Goal: Use online tool/utility: Use online tool/utility

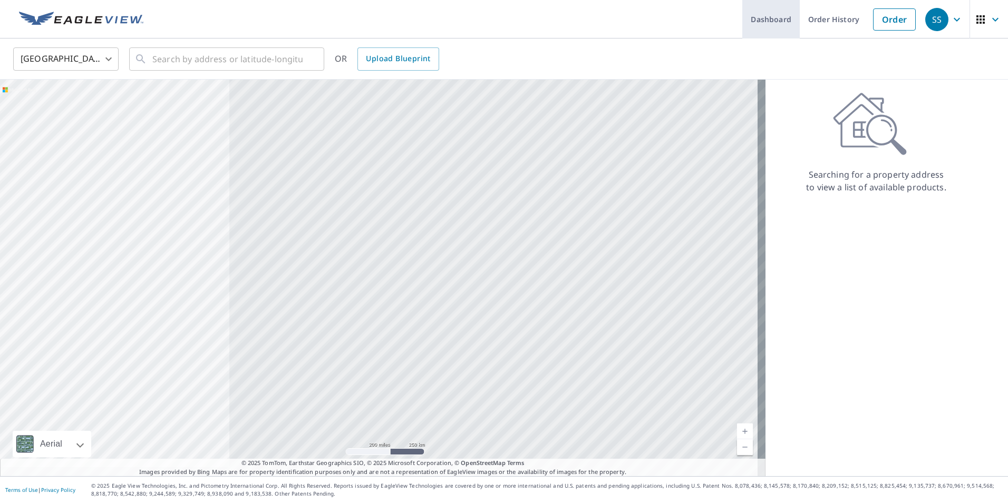
click at [479, 24] on link "Dashboard" at bounding box center [771, 19] width 57 height 38
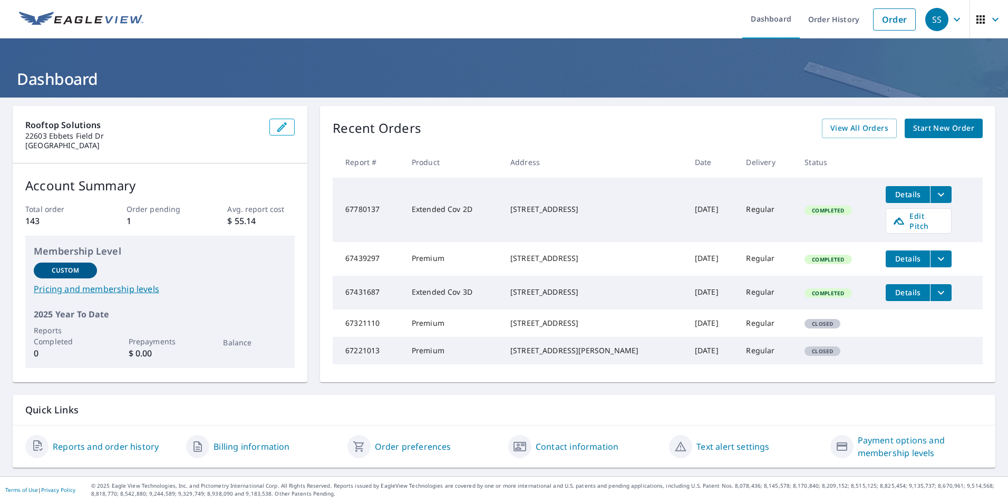
click at [479, 198] on icon "filesDropdownBtn-67780137" at bounding box center [941, 194] width 13 height 13
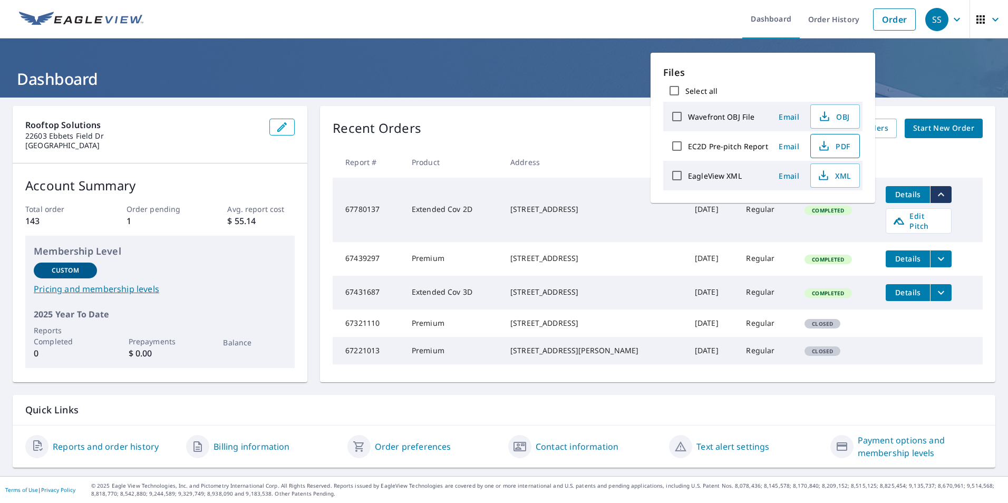
click at [479, 142] on span "PDF" at bounding box center [834, 146] width 34 height 13
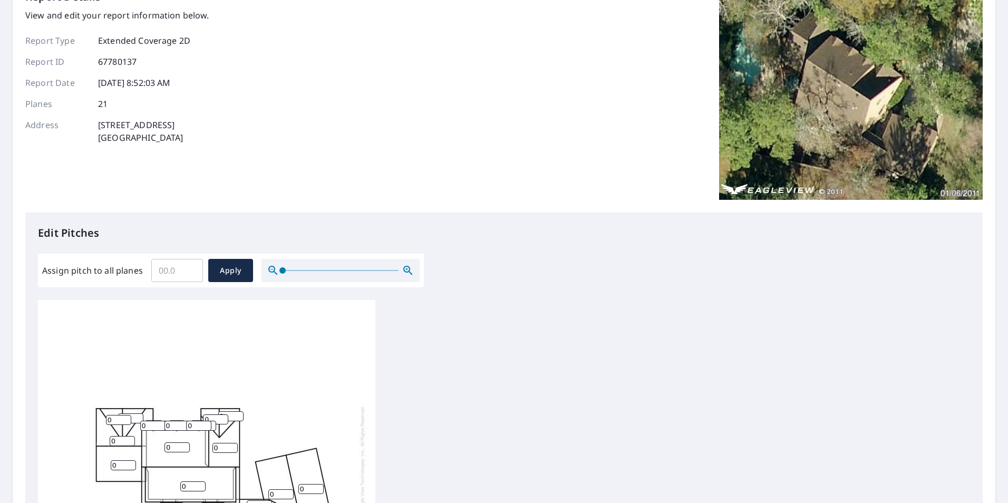
scroll to position [211, 0]
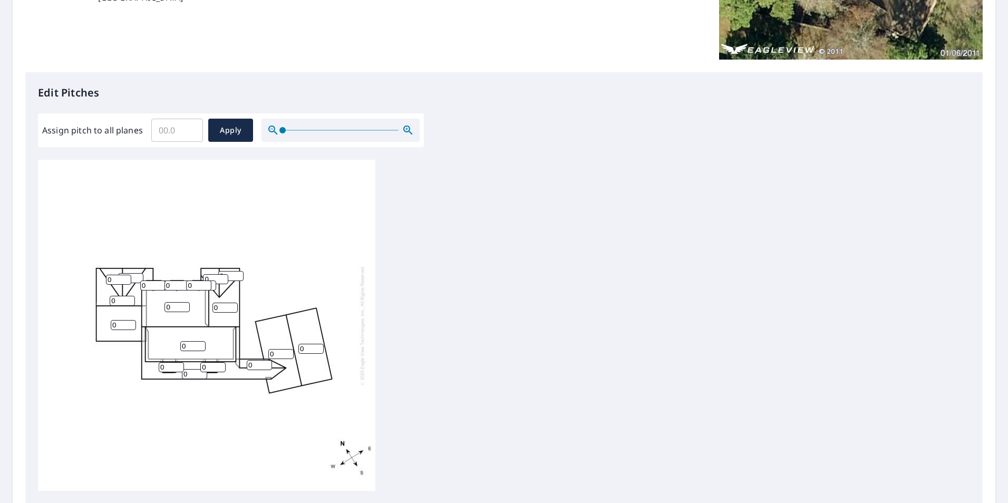
click at [222, 307] on input "0" at bounding box center [225, 308] width 25 height 10
click at [159, 314] on div "0 0 0 0 0 0 010 0 0 0 0 0 0 0 0 0 0 0 0 0 0" at bounding box center [207, 325] width 338 height 331
click at [230, 305] on input "11" at bounding box center [225, 308] width 25 height 10
type input "10"
click at [232, 309] on input "10" at bounding box center [225, 308] width 25 height 10
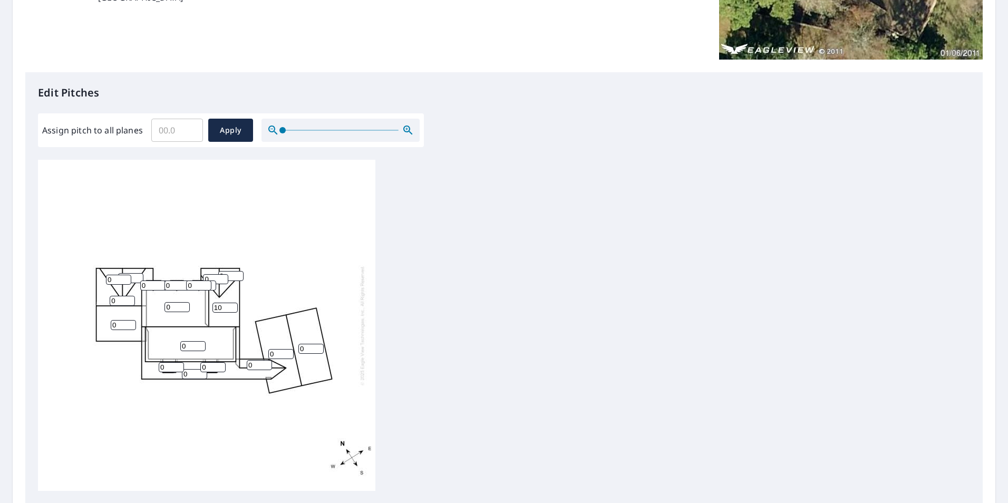
click at [193, 313] on div "0 0 0 0 0 0 10 0 0 0 0 0 0 0 0 0 0 0 0 0 0" at bounding box center [207, 325] width 338 height 331
click at [185, 307] on input "0" at bounding box center [177, 307] width 25 height 10
type input "7"
drag, startPoint x: 158, startPoint y: 345, endPoint x: 176, endPoint y: 351, distance: 19.5
click at [165, 348] on div "0 7 0 0 0 0 10 0 0 0 0 0 0 0 0 0 0 0 0 0 0" at bounding box center [207, 325] width 338 height 331
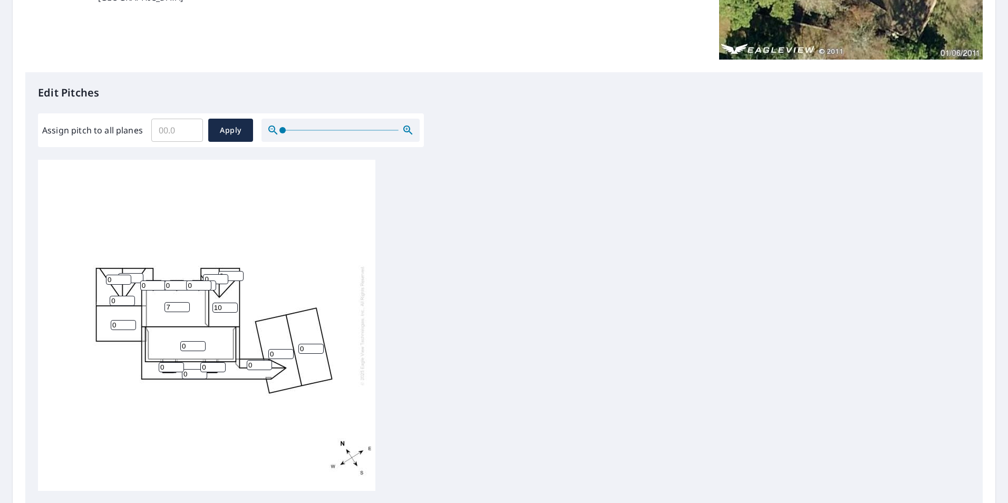
click at [188, 348] on input "0" at bounding box center [192, 346] width 25 height 10
type input "09"
click at [178, 359] on div "09 7 0 0 0 0 10 0 0 0 0 0 0 0 0 0 0 0 0 0 0" at bounding box center [207, 325] width 338 height 331
click at [167, 368] on input "0" at bounding box center [171, 367] width 25 height 10
type input "04"
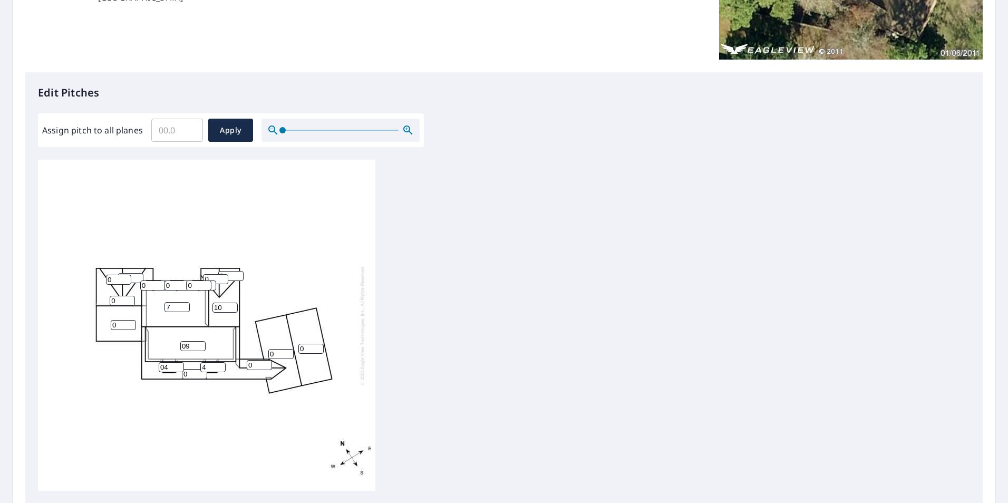
type input "4"
click at [197, 374] on input "0" at bounding box center [194, 374] width 25 height 10
type input "18"
click at [261, 368] on input "0" at bounding box center [259, 365] width 25 height 10
type input "18"
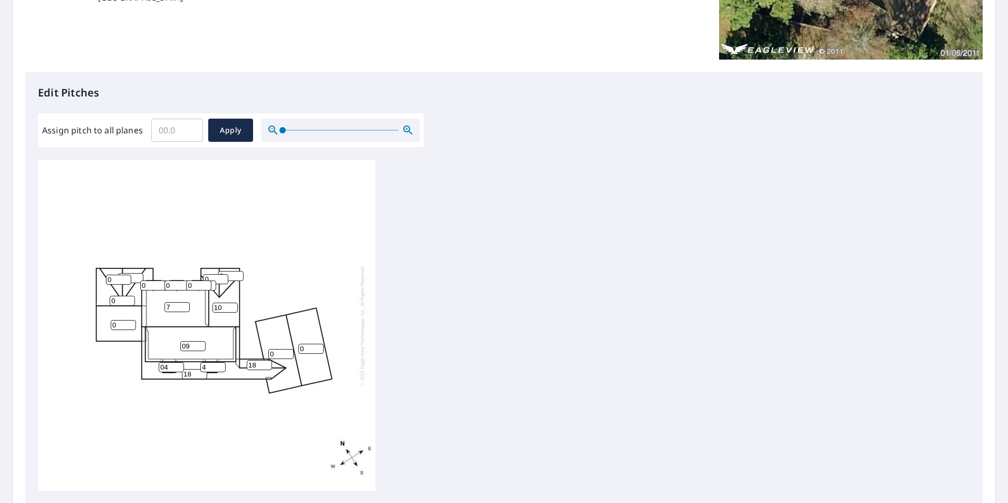
drag, startPoint x: 169, startPoint y: 367, endPoint x: 130, endPoint y: 367, distance: 39.0
click at [131, 369] on div "09 7 18 0 0 0 10 0 0 0 0 18 0 04 4 0 0 0 0 0 0" at bounding box center [207, 325] width 338 height 331
type input "4"
click at [232, 335] on div "09 7 18 0 0 0 10 0 0 0 0 18 0 4 4 0 0 0 0 0 0" at bounding box center [207, 325] width 338 height 331
click at [276, 354] on input "0" at bounding box center [280, 354] width 25 height 10
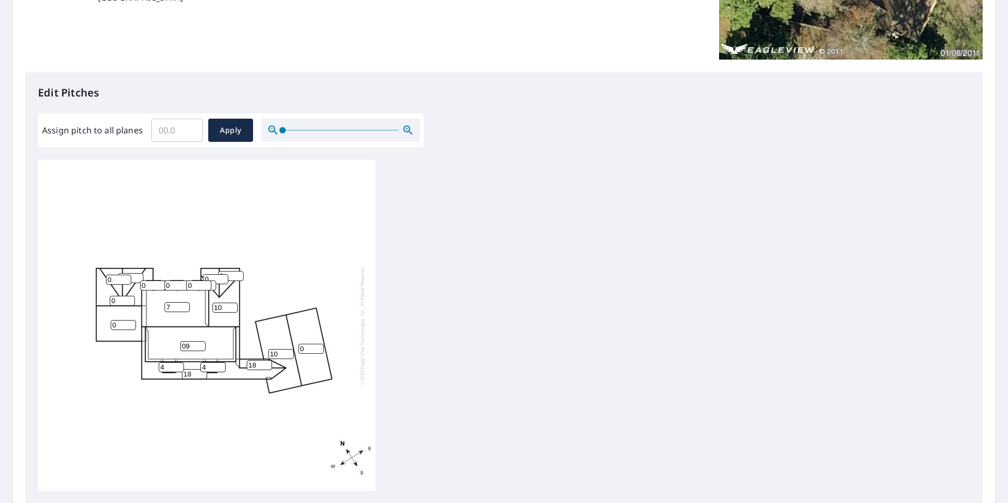
type input "10"
drag, startPoint x: 306, startPoint y: 349, endPoint x: 276, endPoint y: 348, distance: 30.6
click at [277, 348] on div "09 7 18 0 10 0 10 0 0 0 0 18 0 4 4 0 0 0 0 0 0" at bounding box center [207, 325] width 338 height 331
type input "10"
click at [215, 276] on input "0" at bounding box center [215, 279] width 25 height 10
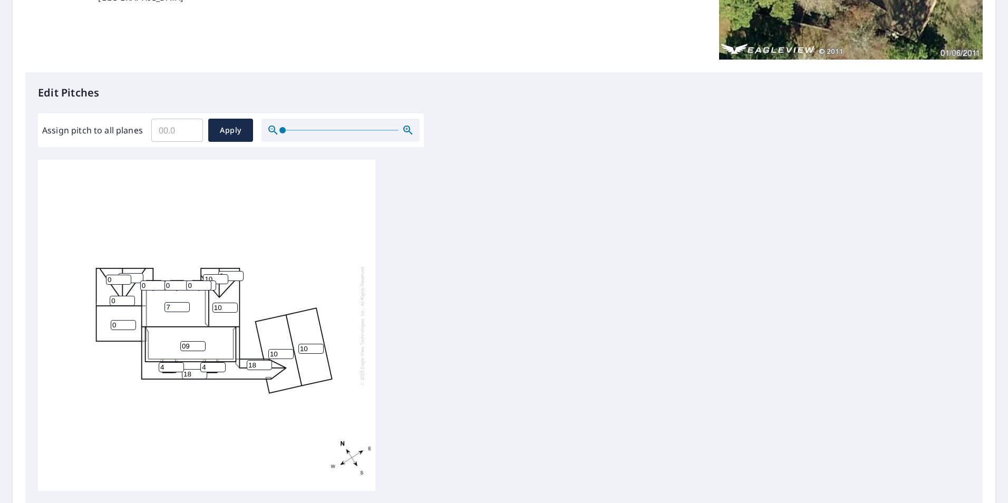
type input "10"
drag, startPoint x: 235, startPoint y: 275, endPoint x: 211, endPoint y: 275, distance: 23.2
type input "5"
click at [218, 275] on input "5" at bounding box center [230, 276] width 25 height 10
type input "10"
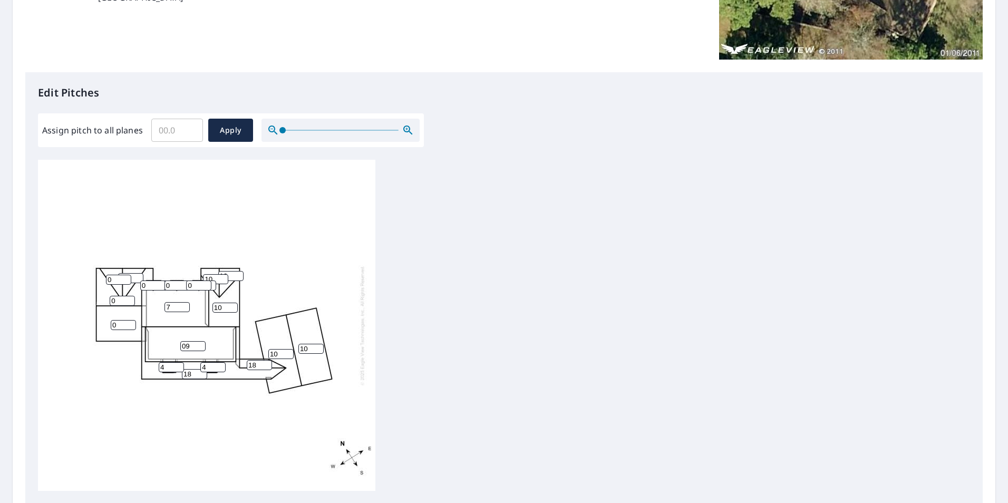
click at [199, 289] on input "0" at bounding box center [198, 286] width 25 height 10
type input "09"
click at [214, 284] on input "1" at bounding box center [203, 286] width 25 height 10
click at [212, 285] on input "2" at bounding box center [203, 286] width 25 height 10
type input "3"
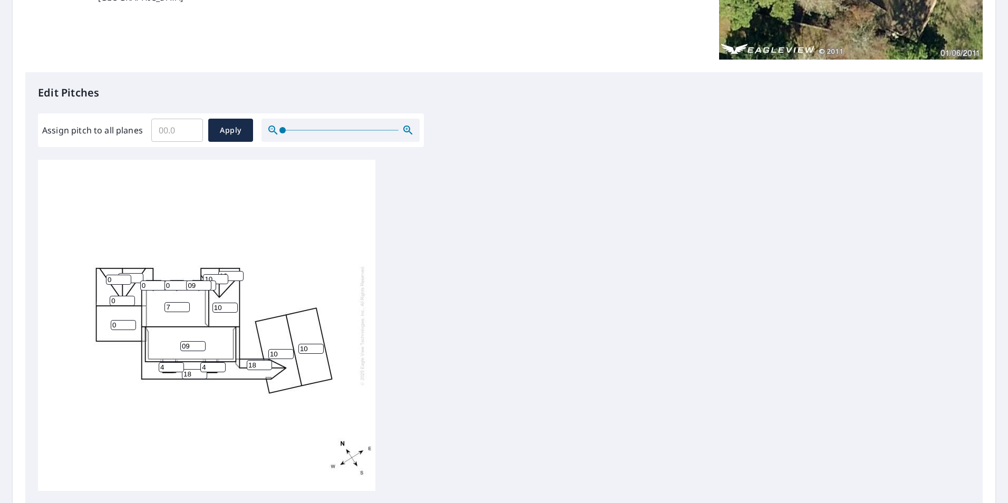
click at [212, 285] on input "3" at bounding box center [203, 286] width 25 height 10
drag, startPoint x: 211, startPoint y: 284, endPoint x: 190, endPoint y: 286, distance: 21.3
click at [190, 286] on input "09" at bounding box center [198, 286] width 25 height 10
type input "8"
click at [207, 286] on input "8" at bounding box center [198, 286] width 25 height 10
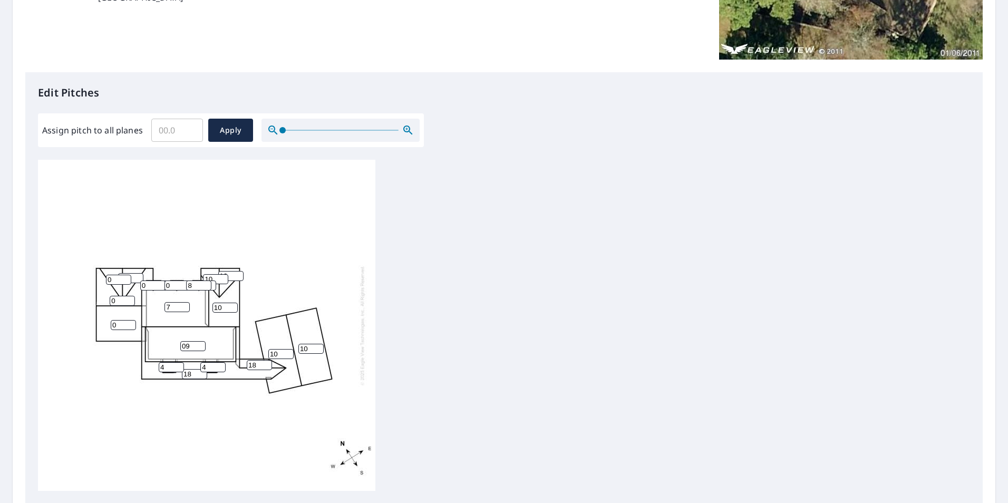
click at [213, 284] on input "4" at bounding box center [203, 286] width 25 height 10
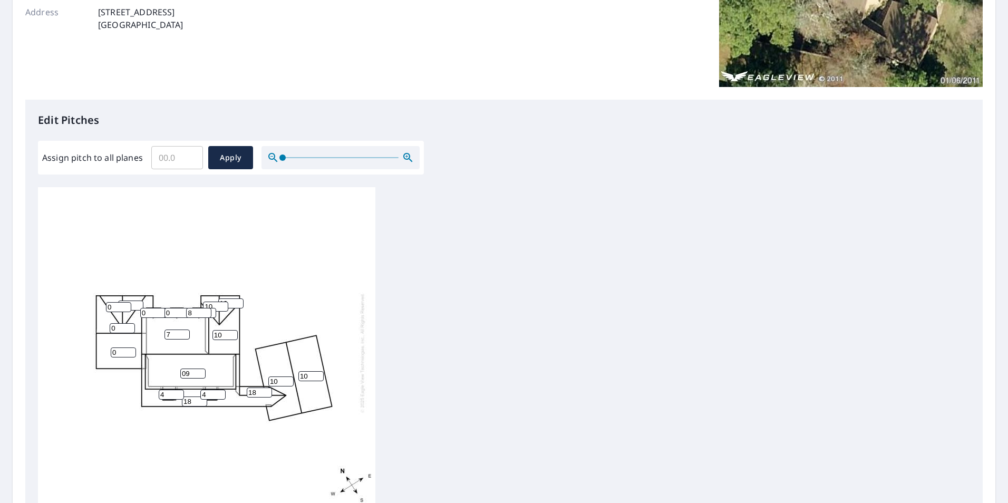
scroll to position [264, 0]
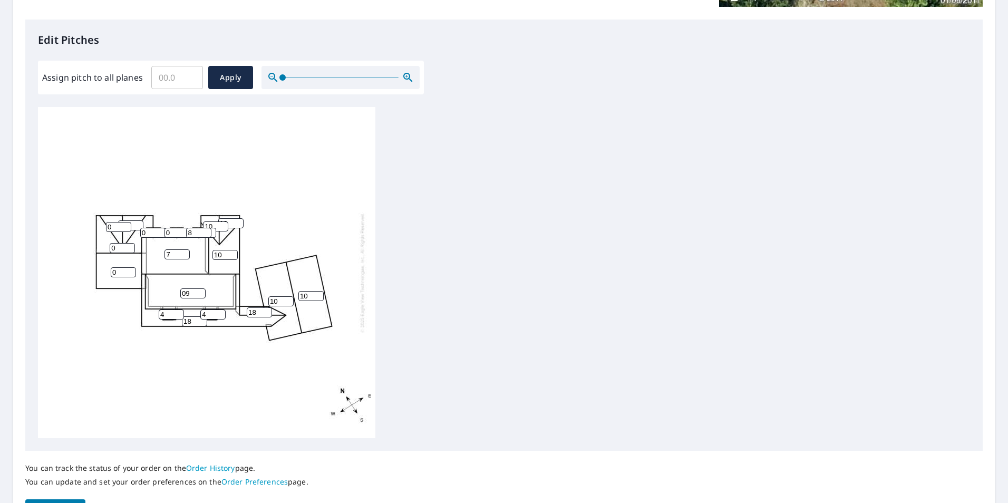
click at [409, 78] on icon "button" at bounding box center [407, 77] width 9 height 9
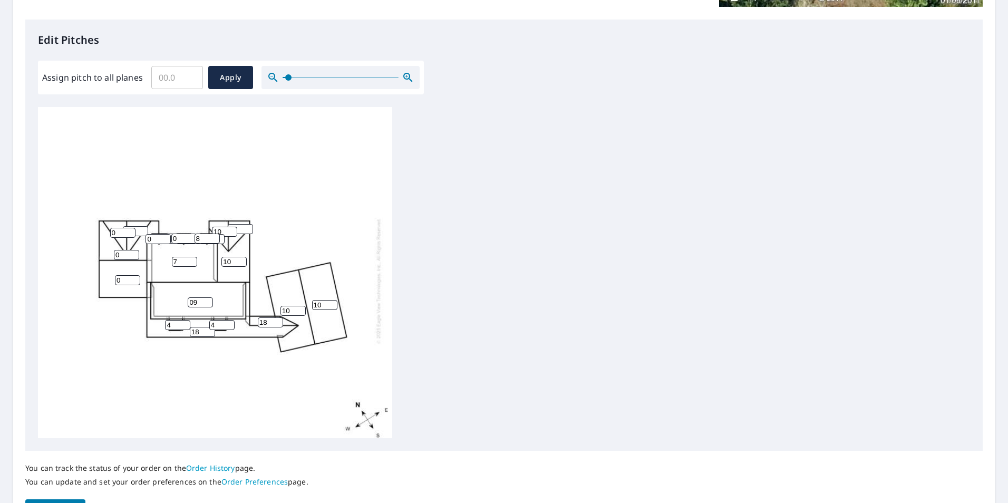
click at [409, 78] on icon "button" at bounding box center [407, 77] width 9 height 9
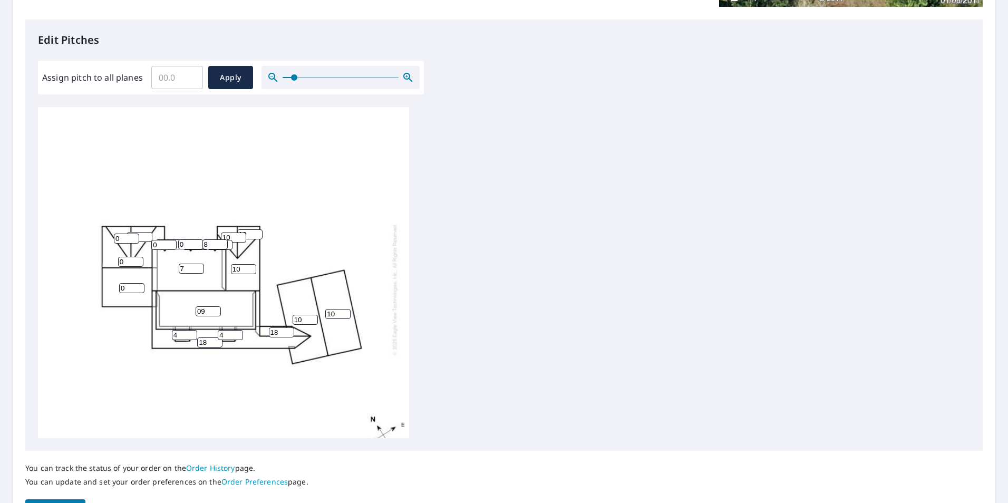
click at [409, 78] on icon "button" at bounding box center [407, 77] width 9 height 9
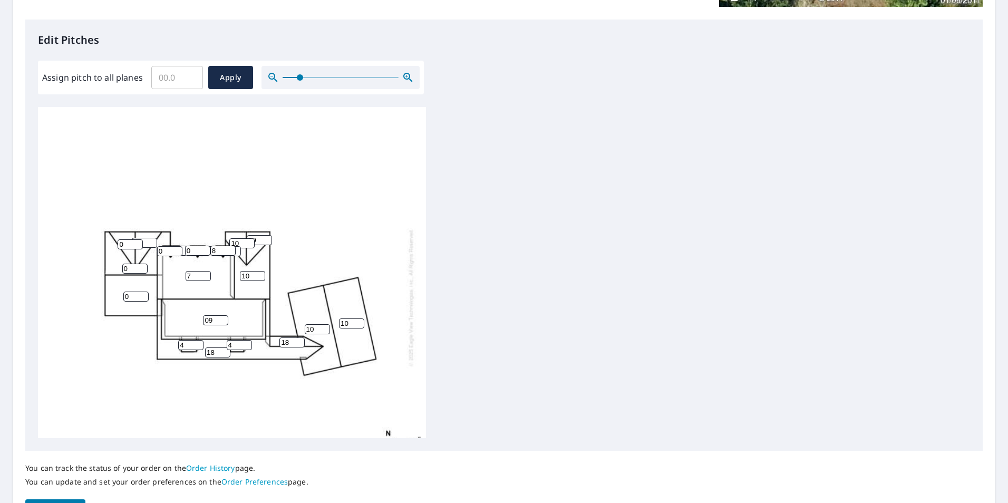
click at [409, 78] on icon "button" at bounding box center [407, 77] width 9 height 9
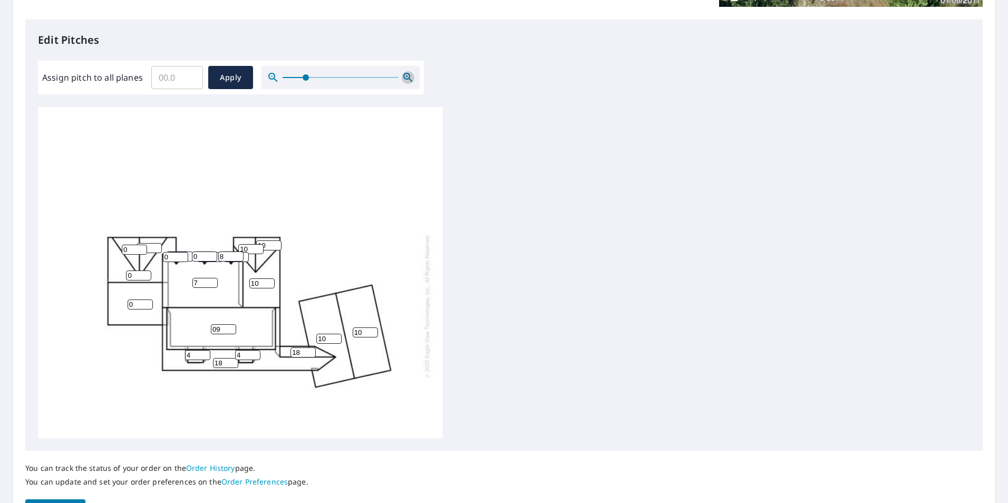
click at [409, 78] on icon "button" at bounding box center [407, 77] width 9 height 9
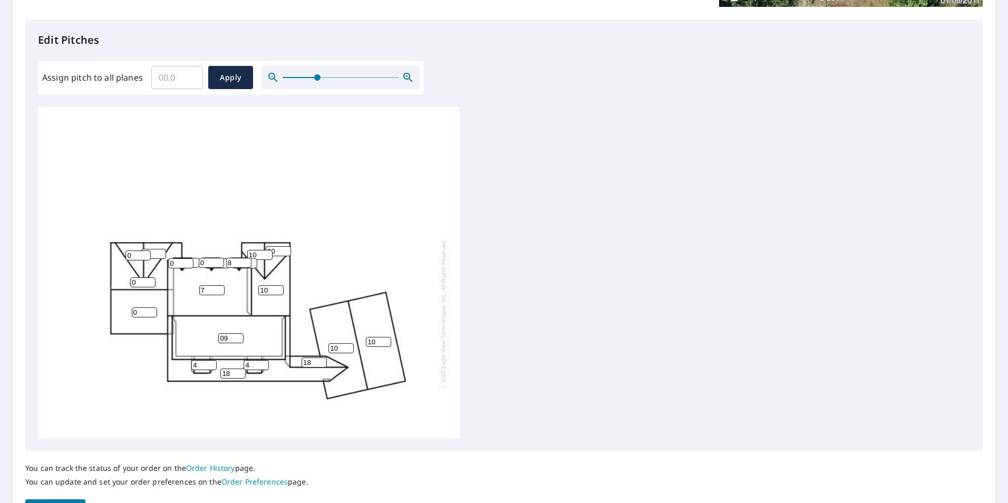
click at [409, 78] on icon "button" at bounding box center [407, 77] width 9 height 9
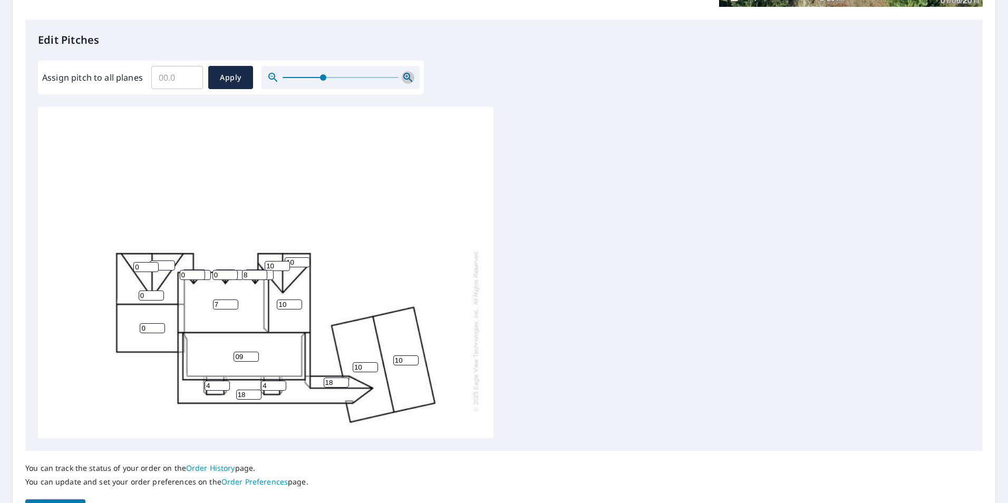
click at [409, 78] on icon "button" at bounding box center [407, 77] width 9 height 9
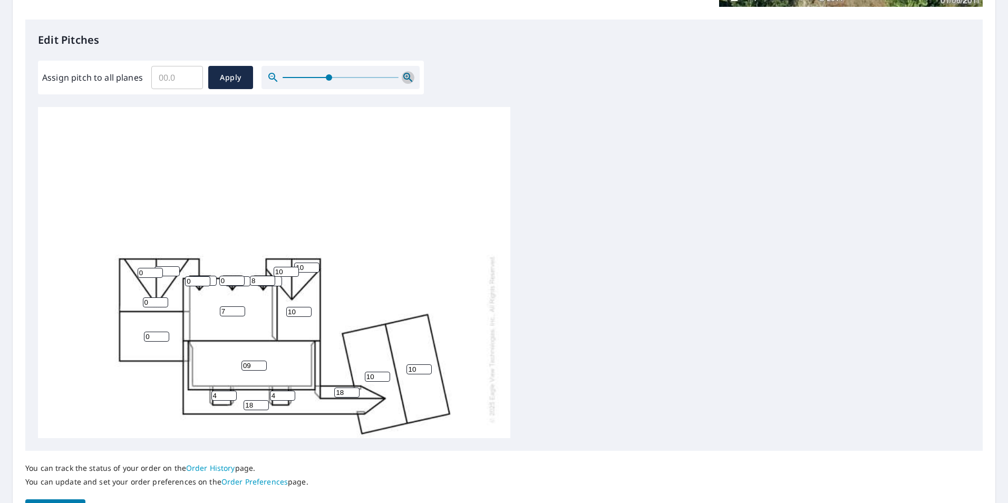
click at [409, 78] on icon "button" at bounding box center [407, 77] width 9 height 9
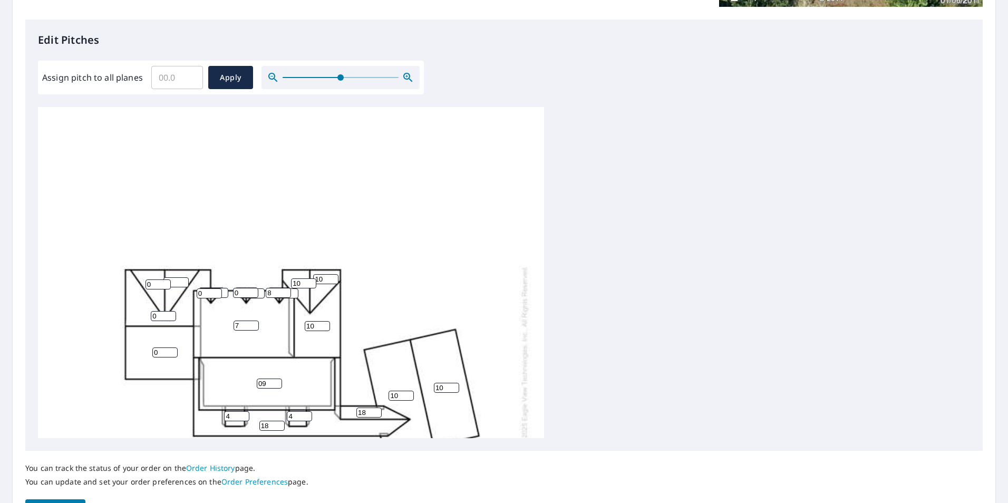
click at [409, 78] on icon "button" at bounding box center [407, 77] width 9 height 9
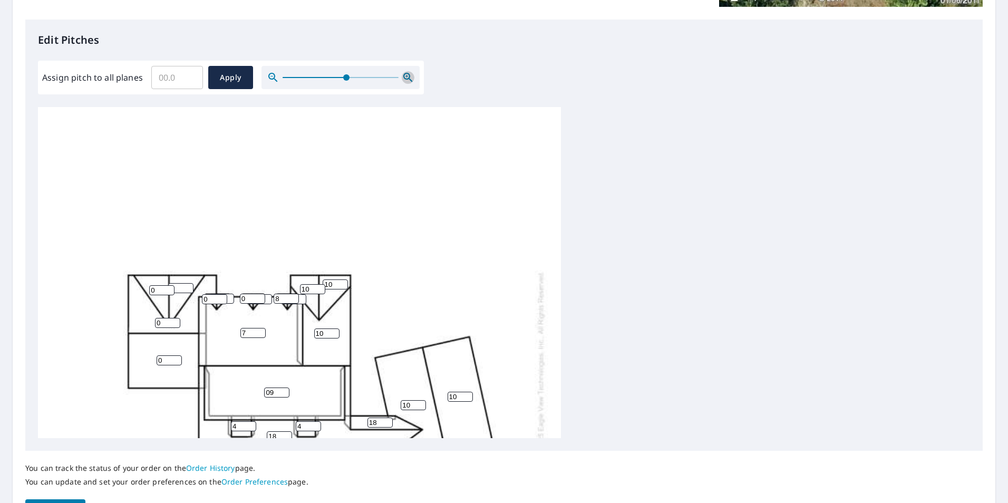
click at [409, 78] on icon "button" at bounding box center [407, 77] width 9 height 9
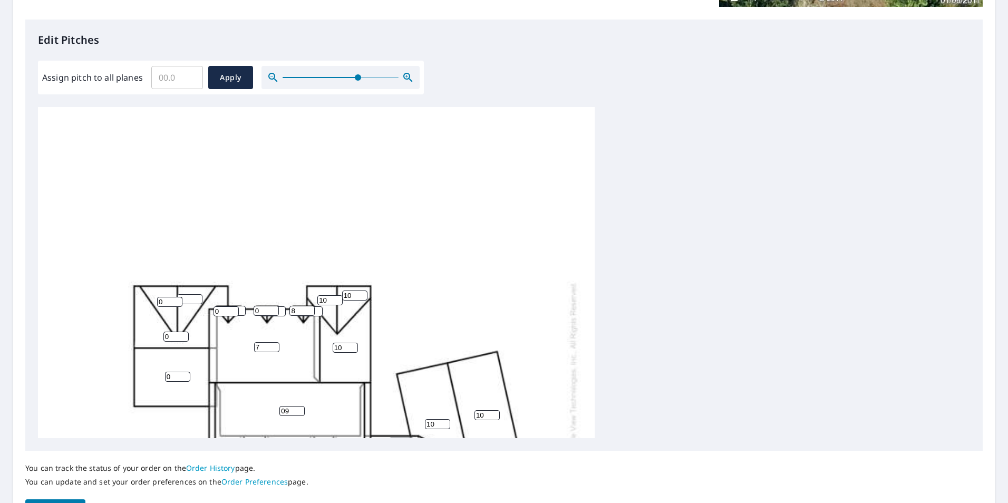
click at [409, 78] on icon "button" at bounding box center [407, 77] width 9 height 9
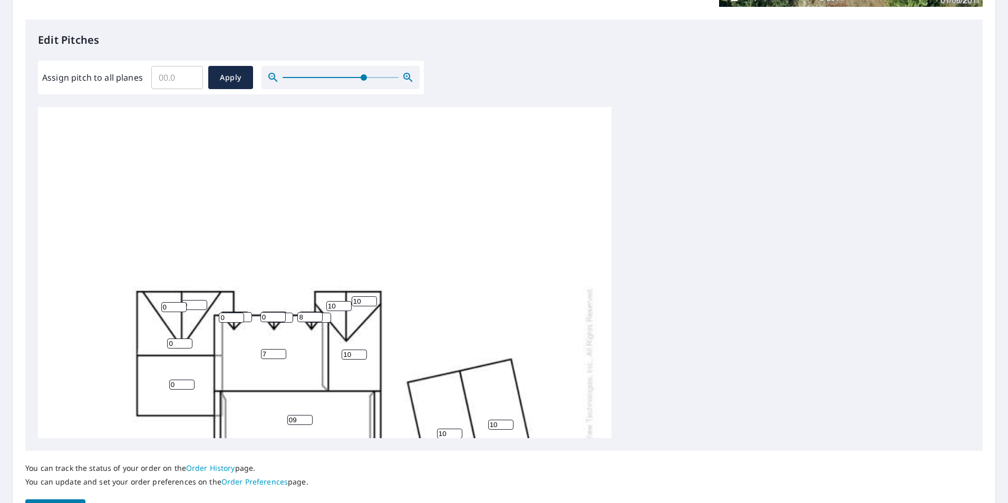
click at [409, 78] on icon "button" at bounding box center [407, 77] width 9 height 9
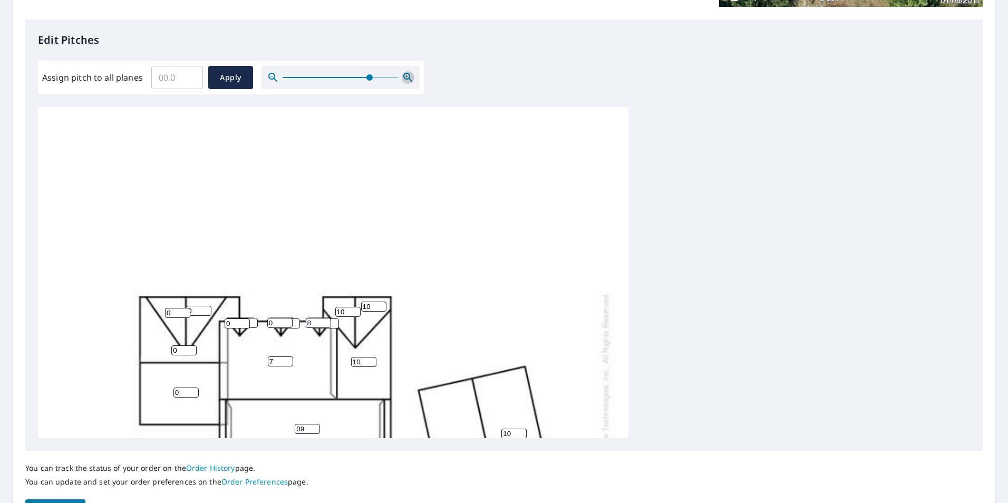
click at [409, 78] on icon "button" at bounding box center [407, 77] width 9 height 9
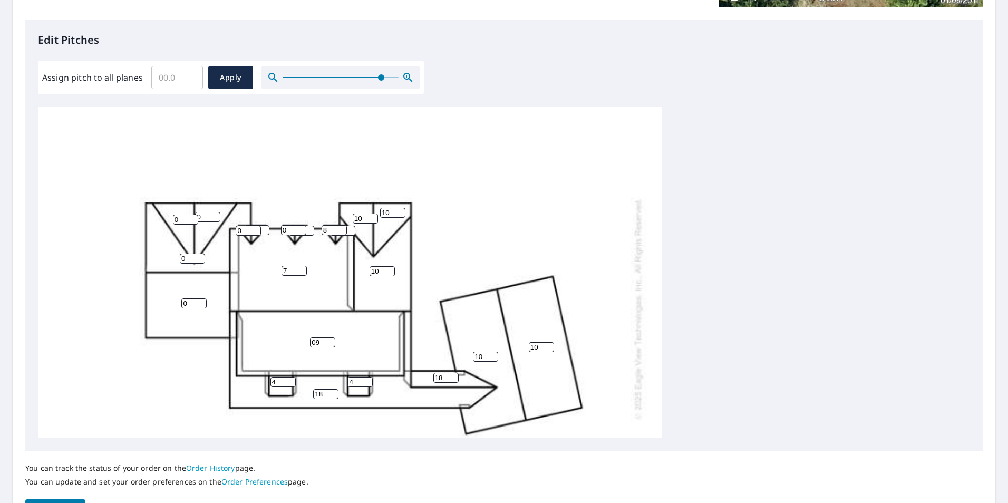
scroll to position [105, 0]
click at [350, 229] on input "5" at bounding box center [342, 230] width 25 height 10
click at [350, 229] on input "6" at bounding box center [342, 230] width 25 height 10
click at [350, 229] on input "7" at bounding box center [342, 230] width 25 height 10
type input "8"
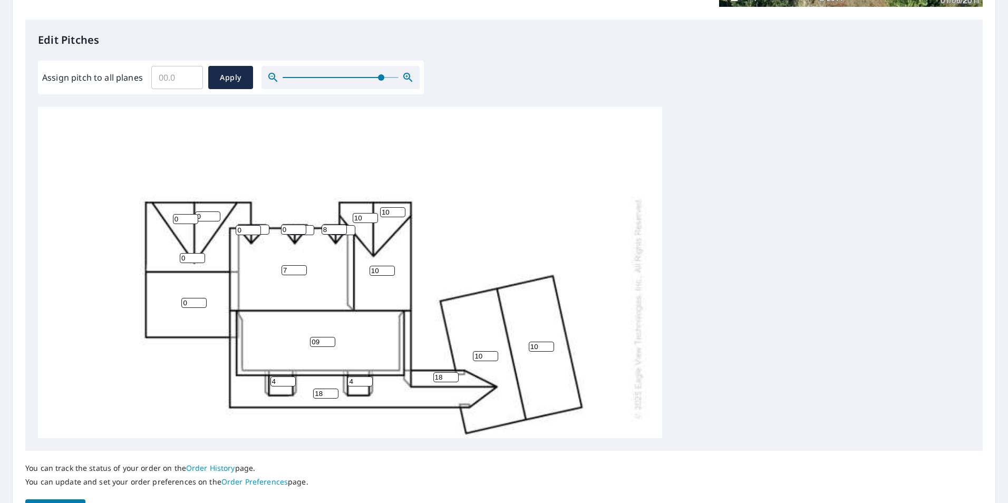
click at [350, 229] on input "8" at bounding box center [342, 230] width 25 height 10
click at [279, 227] on div "09 7 18 10 10 0 10 0 0 0 10 18 10 4 4 0 0 0 8 0 8" at bounding box center [350, 308] width 624 height 613
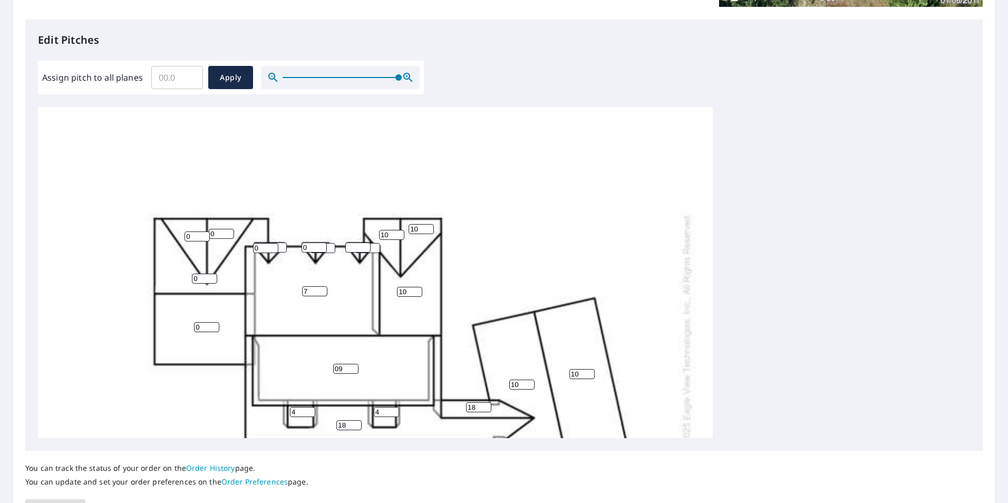
drag, startPoint x: 382, startPoint y: 78, endPoint x: 432, endPoint y: 79, distance: 50.1
click at [432, 79] on div "Edit Pitches Assign pitch to all planes ​ Apply 09 7 18 10 10 0 10 0 0 0 10 18 …" at bounding box center [504, 235] width 958 height 431
click at [370, 246] on input "number" at bounding box center [357, 248] width 25 height 10
click at [374, 248] on input "9" at bounding box center [367, 248] width 25 height 10
click at [374, 250] on input "8" at bounding box center [367, 248] width 25 height 10
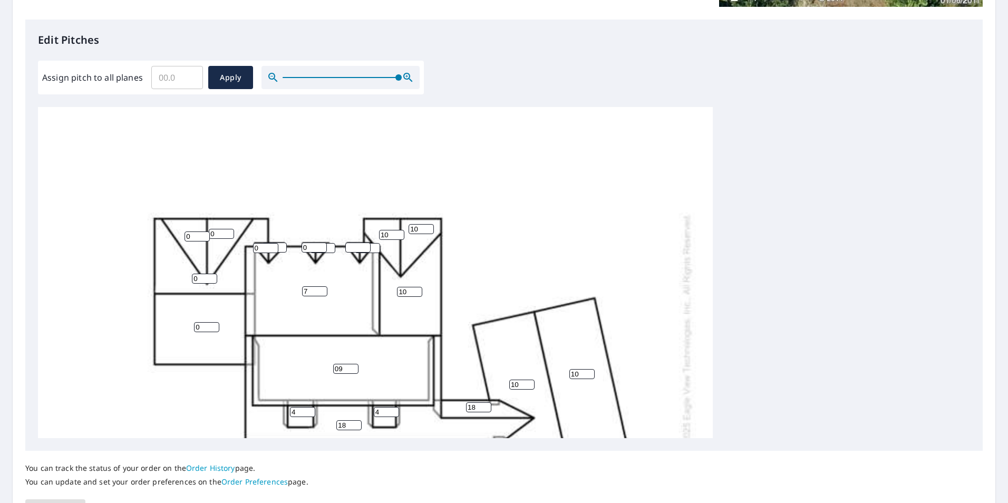
click at [374, 250] on input "7" at bounding box center [367, 248] width 25 height 10
click at [374, 250] on input "6" at bounding box center [367, 248] width 25 height 10
click at [374, 250] on input "5" at bounding box center [367, 248] width 25 height 10
click at [374, 250] on input "4" at bounding box center [367, 248] width 25 height 10
click at [374, 250] on input "3" at bounding box center [367, 248] width 25 height 10
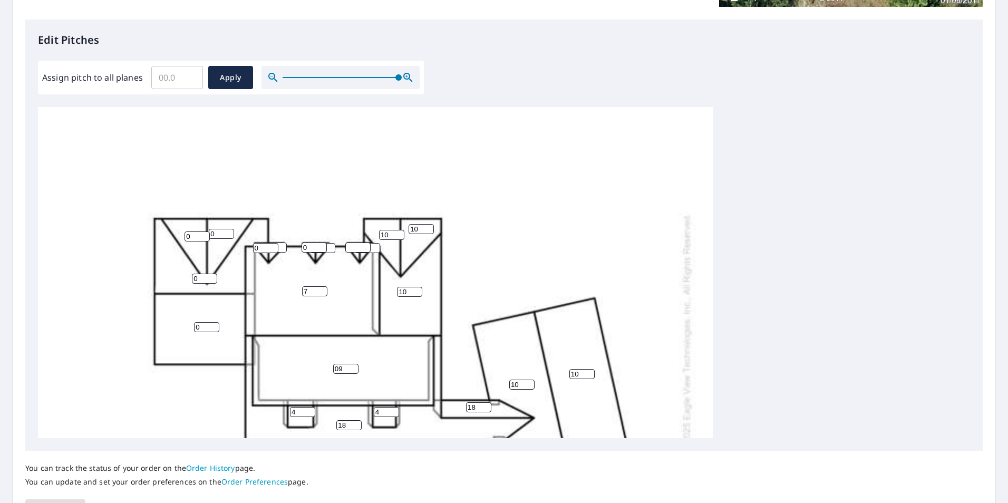
click at [374, 250] on input "2" at bounding box center [367, 248] width 25 height 10
click at [374, 250] on input "1" at bounding box center [367, 248] width 25 height 10
type input "0"
click at [374, 250] on input "0" at bounding box center [367, 248] width 25 height 10
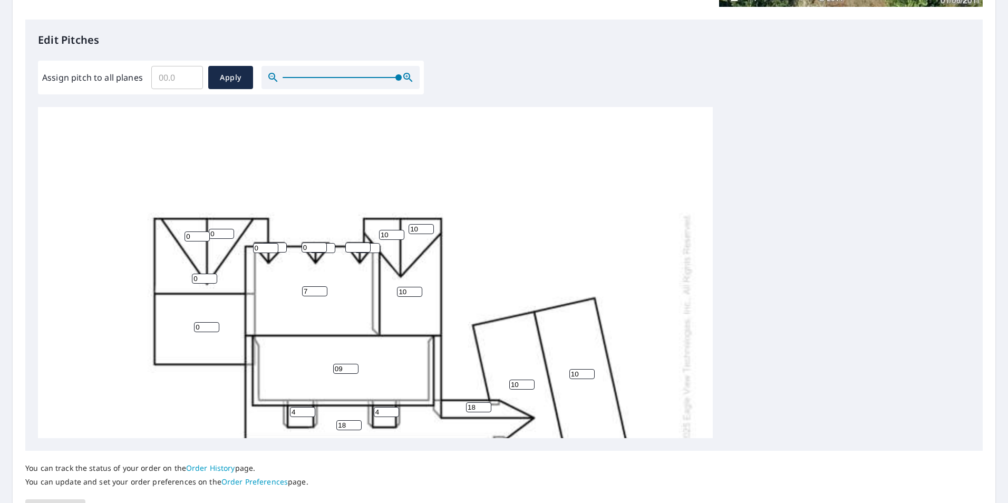
click at [374, 250] on input "0" at bounding box center [367, 248] width 25 height 10
click at [363, 247] on input "1" at bounding box center [357, 248] width 25 height 10
click at [363, 247] on input "2" at bounding box center [357, 248] width 25 height 10
click at [363, 247] on input "3" at bounding box center [357, 248] width 25 height 10
click at [363, 247] on input "4" at bounding box center [357, 248] width 25 height 10
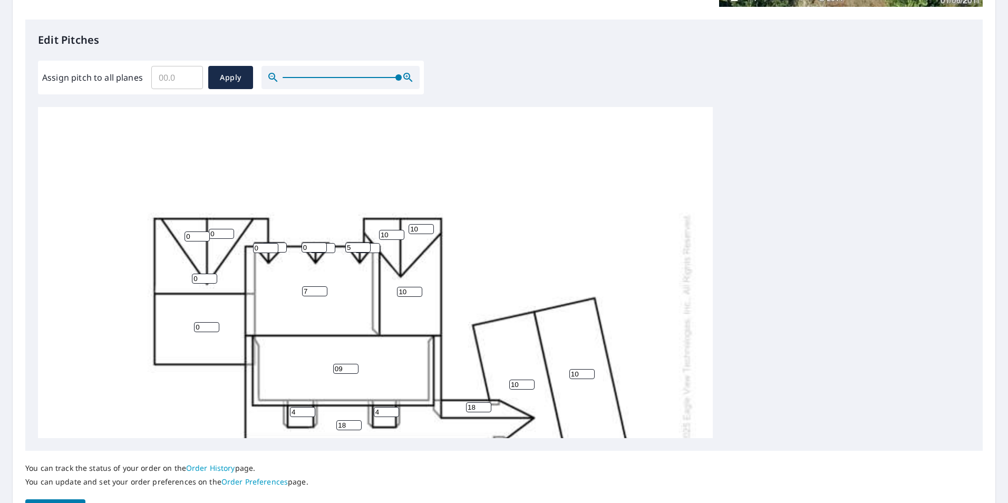
click at [363, 247] on input "5" at bounding box center [357, 248] width 25 height 10
click at [363, 247] on input "6" at bounding box center [357, 248] width 25 height 10
click at [363, 247] on input "7" at bounding box center [357, 248] width 25 height 10
click at [363, 247] on input "8" at bounding box center [357, 248] width 25 height 10
type input "9"
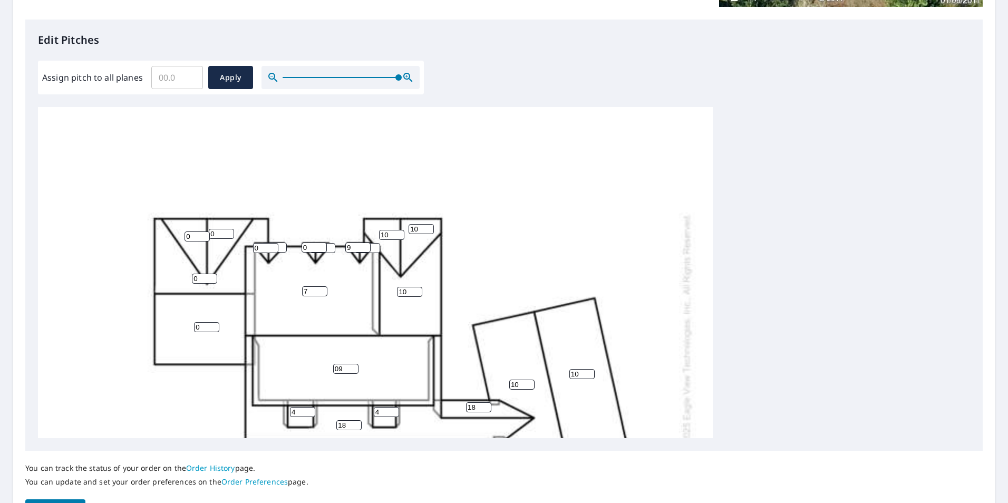
click at [363, 247] on input "9" at bounding box center [357, 248] width 25 height 10
click at [375, 252] on input "0" at bounding box center [367, 248] width 25 height 10
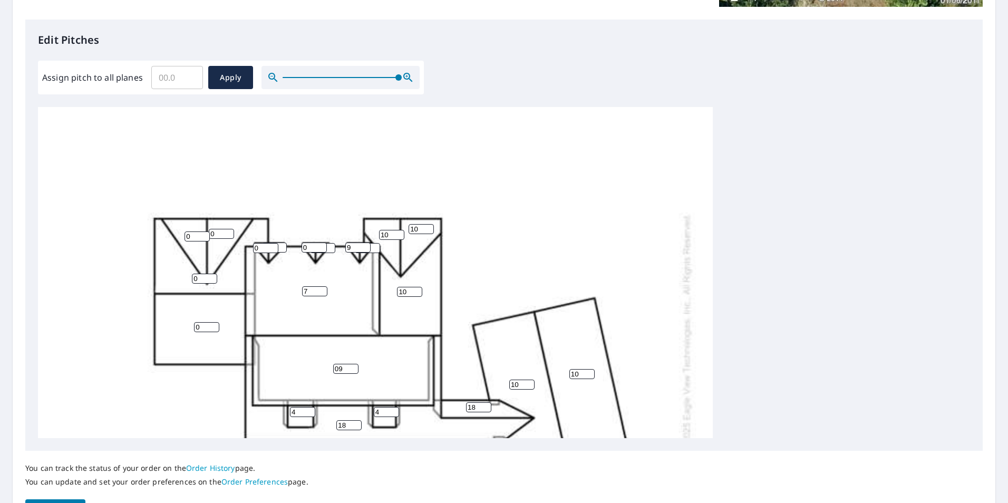
click at [375, 252] on input "0" at bounding box center [367, 248] width 25 height 10
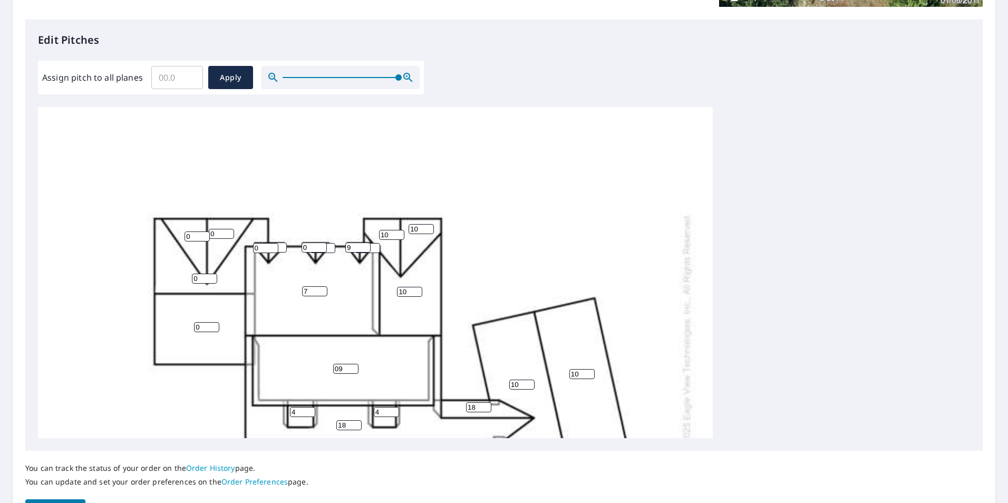
click at [375, 245] on input "1" at bounding box center [367, 248] width 25 height 10
click at [375, 245] on input "2" at bounding box center [367, 248] width 25 height 10
click at [375, 245] on input "3" at bounding box center [367, 248] width 25 height 10
click at [375, 245] on input "4" at bounding box center [367, 248] width 25 height 10
click at [375, 245] on input "5" at bounding box center [367, 248] width 25 height 10
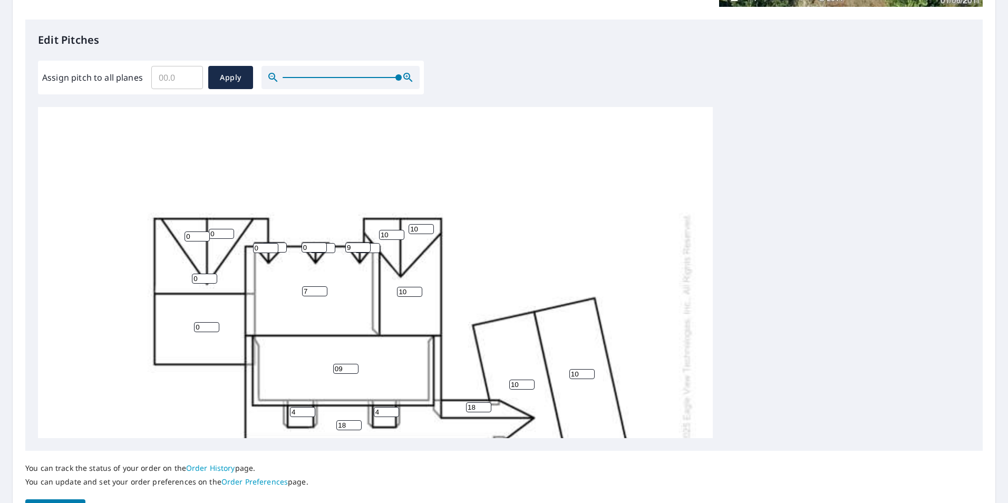
click at [375, 245] on input "6" at bounding box center [367, 248] width 25 height 10
click at [375, 245] on input "7" at bounding box center [367, 248] width 25 height 10
click at [375, 245] on input "8" at bounding box center [367, 248] width 25 height 10
type input "9"
click at [375, 245] on input "9" at bounding box center [367, 248] width 25 height 10
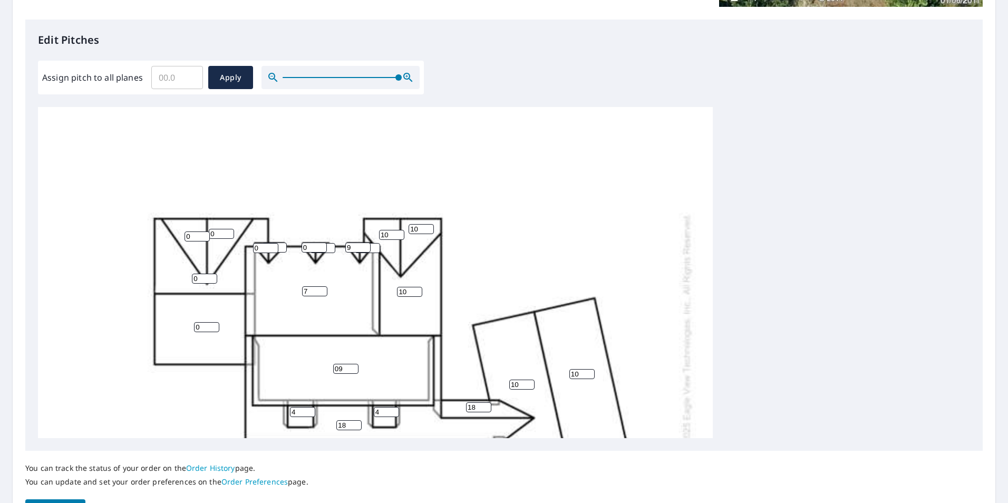
click at [331, 246] on input "1" at bounding box center [322, 248] width 25 height 10
click at [331, 246] on input "2" at bounding box center [322, 248] width 25 height 10
click at [331, 246] on input "3" at bounding box center [322, 248] width 25 height 10
click at [331, 246] on input "4" at bounding box center [322, 248] width 25 height 10
click at [331, 246] on input "5" at bounding box center [322, 248] width 25 height 10
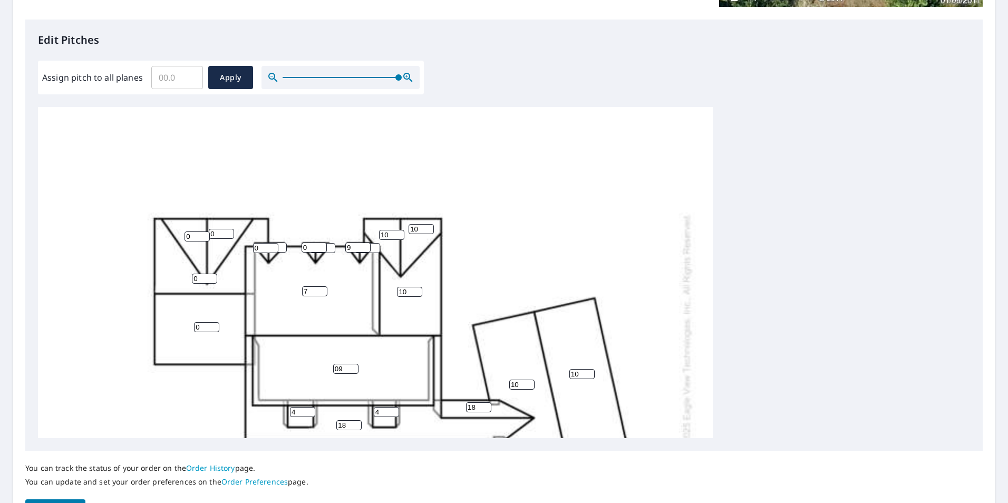
click at [331, 246] on input "6" at bounding box center [322, 248] width 25 height 10
click at [331, 246] on input "7" at bounding box center [322, 248] width 25 height 10
click at [331, 246] on input "8" at bounding box center [322, 248] width 25 height 10
type input "9"
click at [331, 246] on input "9" at bounding box center [322, 248] width 25 height 10
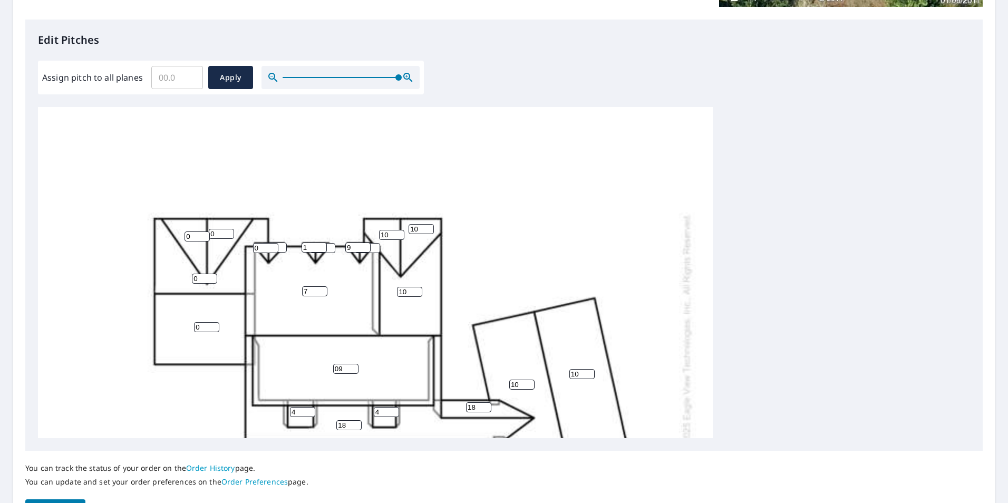
click at [321, 246] on input "1" at bounding box center [314, 248] width 25 height 10
click at [322, 246] on input "2" at bounding box center [314, 248] width 25 height 10
click at [322, 246] on input "3" at bounding box center [314, 248] width 25 height 10
click at [322, 246] on input "4" at bounding box center [314, 248] width 25 height 10
click at [322, 246] on input "5" at bounding box center [314, 248] width 25 height 10
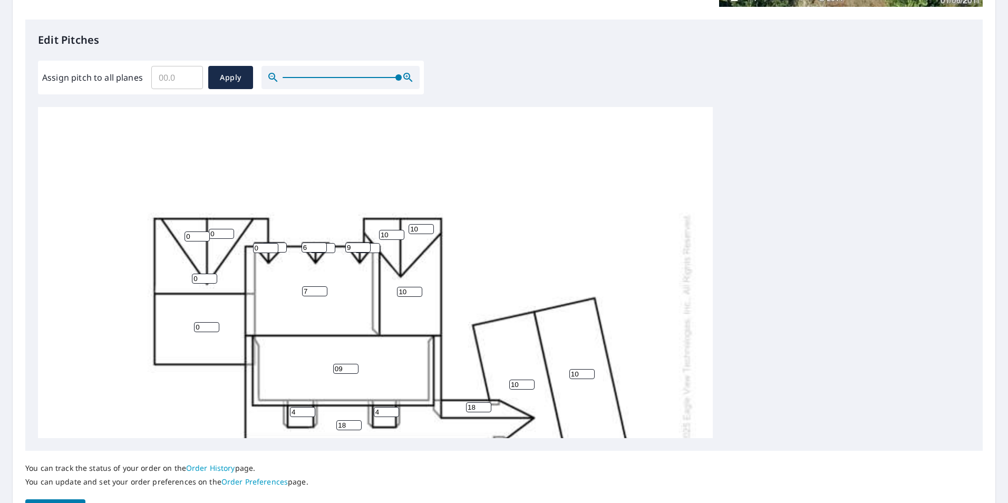
click at [322, 246] on input "6" at bounding box center [314, 248] width 25 height 10
click at [322, 246] on input "7" at bounding box center [314, 248] width 25 height 10
click at [322, 246] on input "8" at bounding box center [314, 248] width 25 height 10
type input "9"
click at [322, 246] on input "9" at bounding box center [314, 248] width 25 height 10
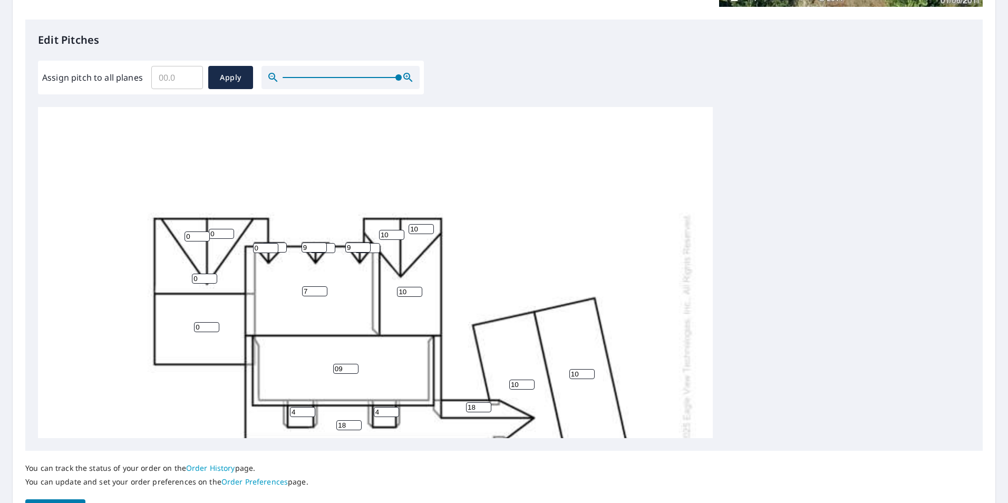
click at [281, 246] on input "1" at bounding box center [274, 248] width 25 height 10
click at [281, 246] on input "2" at bounding box center [274, 248] width 25 height 10
click at [281, 246] on input "3" at bounding box center [274, 248] width 25 height 10
click at [281, 246] on input "4" at bounding box center [274, 248] width 25 height 10
click at [281, 246] on input "5" at bounding box center [274, 248] width 25 height 10
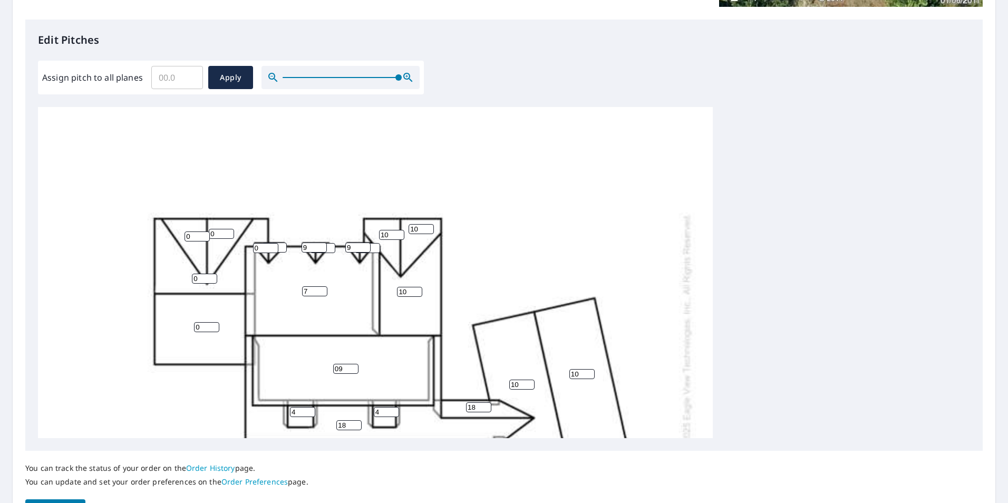
click at [281, 246] on input "6" at bounding box center [274, 248] width 25 height 10
click at [281, 246] on input "7" at bounding box center [274, 248] width 25 height 10
click at [281, 246] on input "8" at bounding box center [274, 248] width 25 height 10
type input "9"
click at [281, 246] on input "9" at bounding box center [274, 248] width 25 height 10
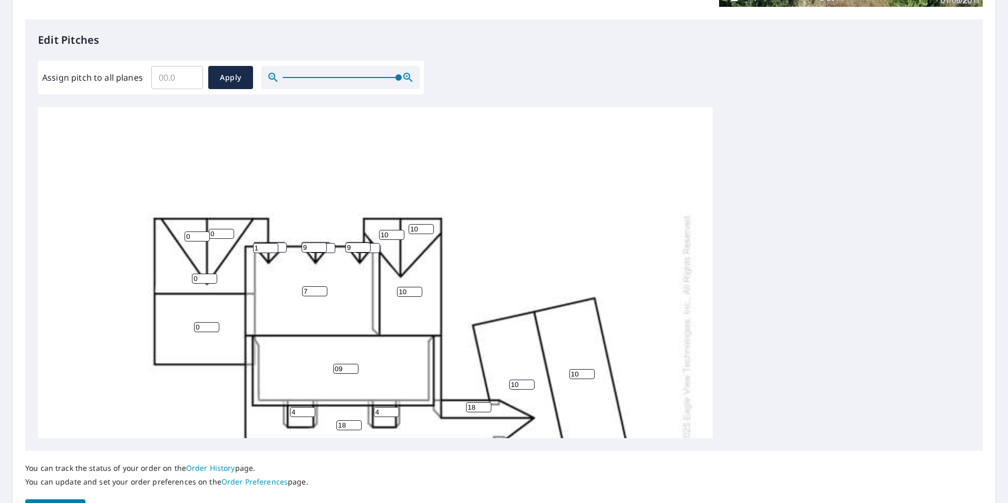
click at [273, 247] on input "1" at bounding box center [265, 248] width 25 height 10
click at [273, 247] on input "2" at bounding box center [265, 248] width 25 height 10
click at [273, 247] on input "3" at bounding box center [265, 248] width 25 height 10
click at [273, 247] on input "4" at bounding box center [265, 248] width 25 height 10
click at [273, 247] on input "5" at bounding box center [265, 248] width 25 height 10
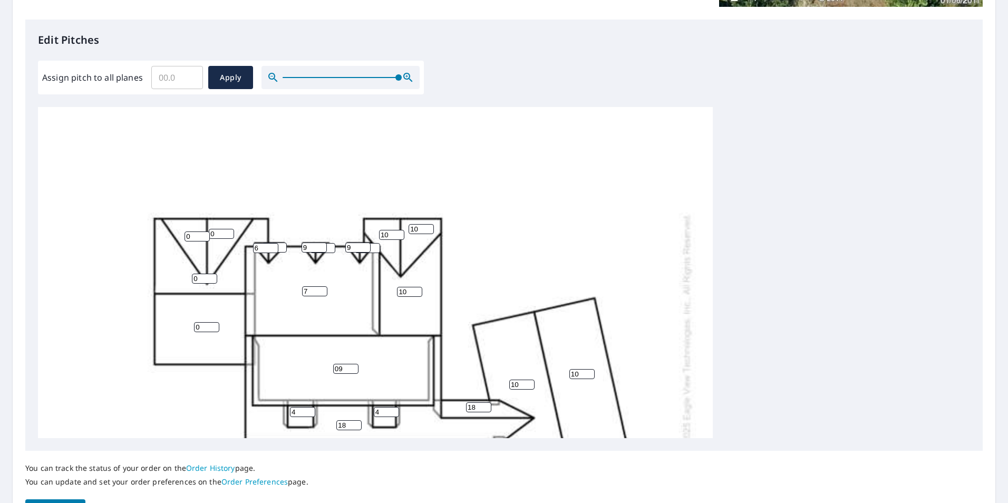
click at [273, 247] on input "6" at bounding box center [265, 248] width 25 height 10
click at [273, 247] on input "7" at bounding box center [265, 248] width 25 height 10
click at [273, 247] on input "8" at bounding box center [265, 248] width 25 height 10
type input "9"
click at [273, 247] on input "9" at bounding box center [265, 248] width 25 height 10
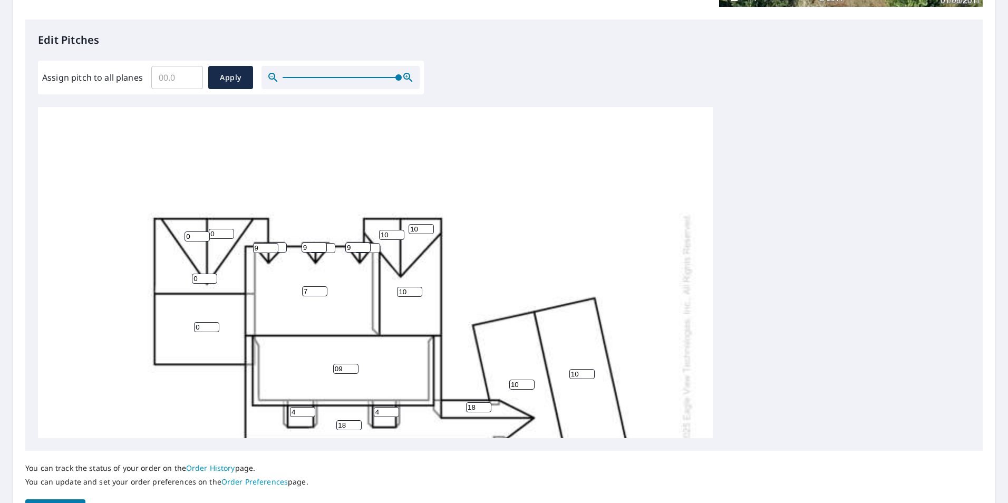
click at [199, 324] on input "0" at bounding box center [206, 327] width 25 height 10
type input "10"
drag, startPoint x: 202, startPoint y: 280, endPoint x: 79, endPoint y: 263, distance: 124.5
click at [79, 263] on div "09 7 18 10 10 10 10 0 0 0 10 18 10 4 4 9 9 9 9 9 9" at bounding box center [375, 333] width 675 height 662
type input "10"
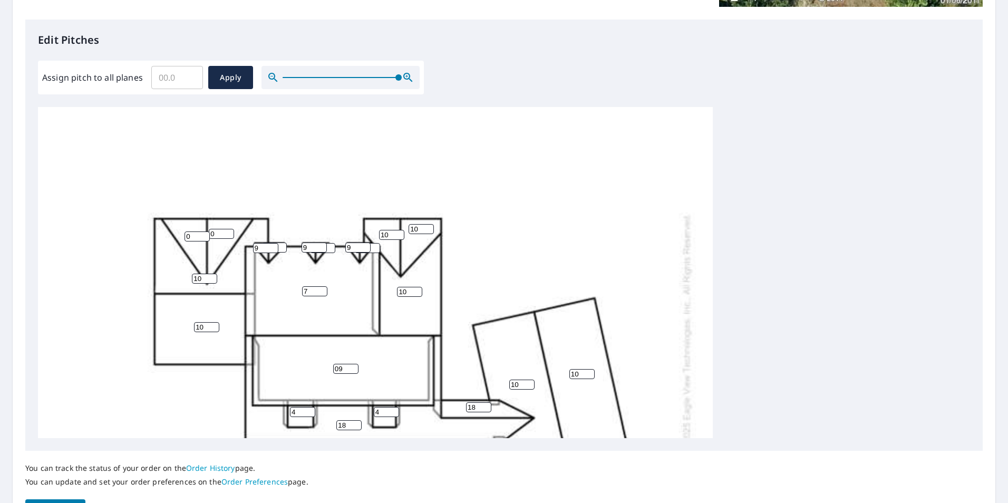
click at [179, 252] on div "09 7 18 10 10 10 10 10 0 0 10 18 10 4 4 9 9 9 9 9 9" at bounding box center [375, 333] width 675 height 662
drag, startPoint x: 195, startPoint y: 235, endPoint x: 149, endPoint y: 234, distance: 45.4
click at [149, 234] on div "09 7 18 10 10 10 10 10 0 0 10 18 10 4 4 9 9 9 9 9 9" at bounding box center [375, 333] width 675 height 662
type input "10"
drag, startPoint x: 214, startPoint y: 232, endPoint x: 168, endPoint y: 232, distance: 45.9
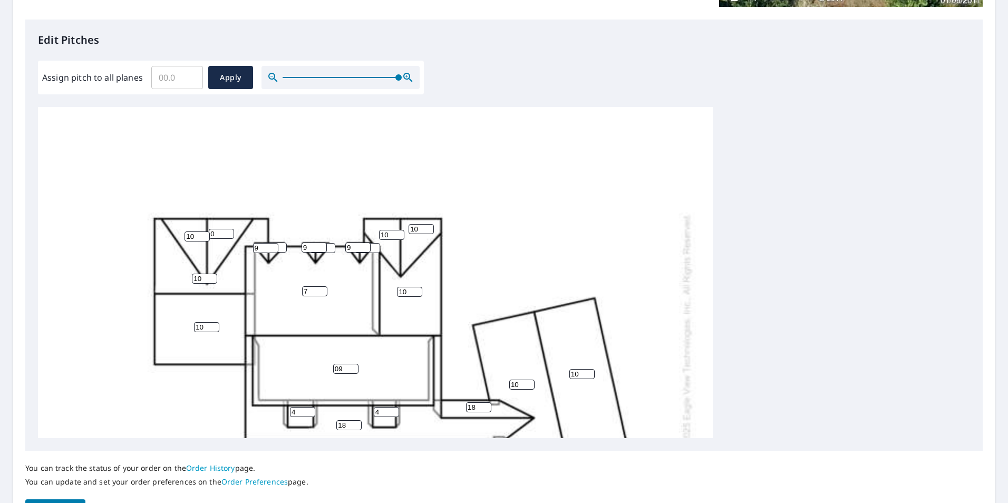
click at [169, 232] on div "09 7 18 10 10 10 10 10 0 10 10 18 10 4 4 9 9 9 9 9 9" at bounding box center [375, 333] width 675 height 662
type input "10"
click at [331, 208] on div "09 7 18 10 10 10 10 10 10 10 10 18 10 4 4 9 9 9 9 9 9" at bounding box center [375, 333] width 675 height 662
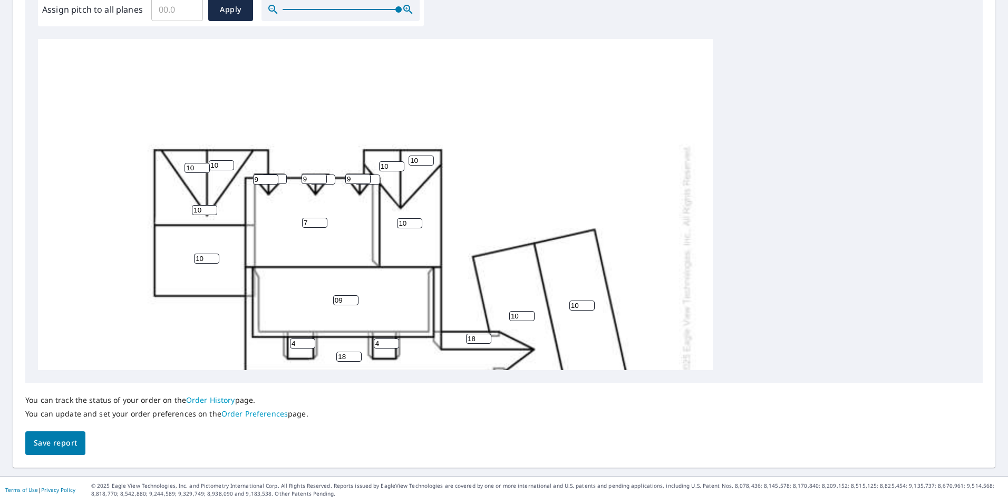
scroll to position [131, 0]
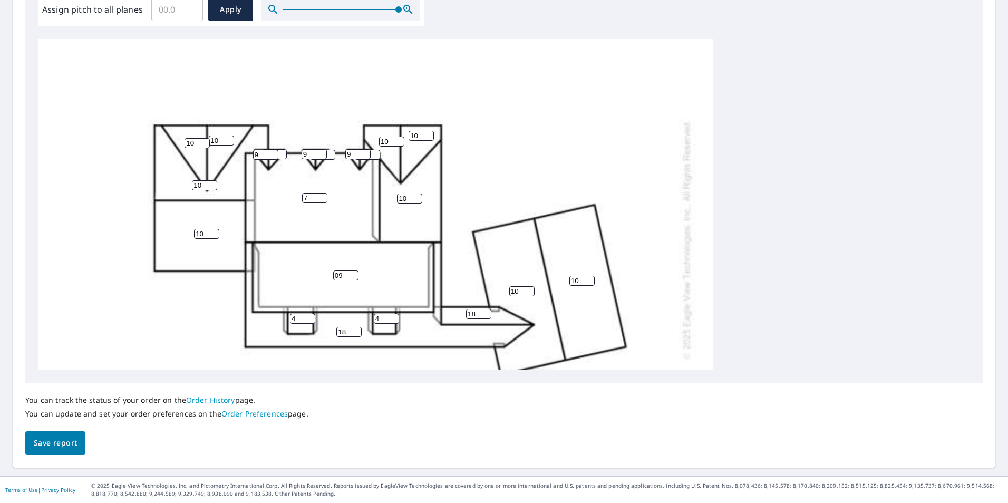
drag, startPoint x: 197, startPoint y: 142, endPoint x: 168, endPoint y: 147, distance: 29.3
click at [168, 147] on div "09 7 18 10 10 10 10 10 10 10 10 18 10 4 4 9 9 9 9 9 9" at bounding box center [375, 239] width 675 height 662
type input "12"
drag, startPoint x: 217, startPoint y: 138, endPoint x: 170, endPoint y: 144, distance: 46.8
click at [170, 144] on div "09 7 18 10 10 10 10 10 10 12 10 18 10 4 4 9 9 9 9 9 9" at bounding box center [375, 239] width 675 height 662
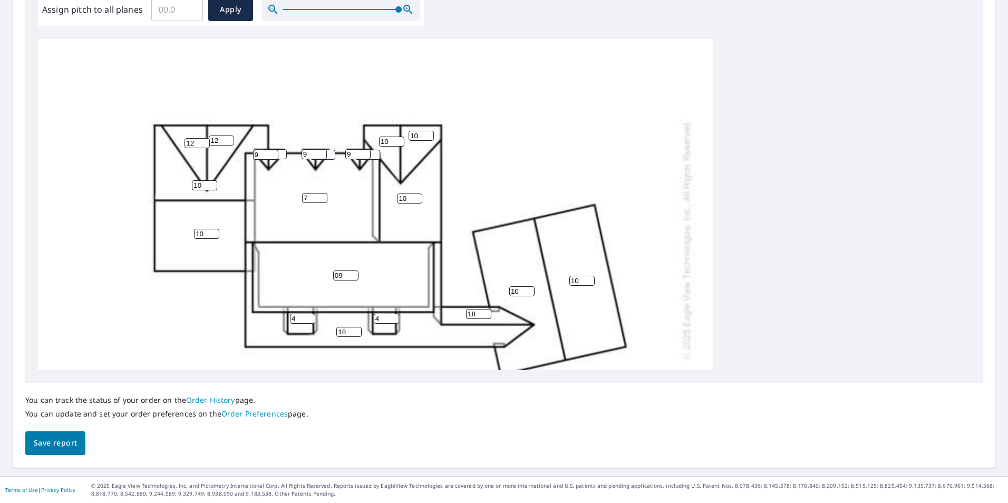
type input "12"
click at [55, 439] on span "Save report" at bounding box center [55, 443] width 43 height 13
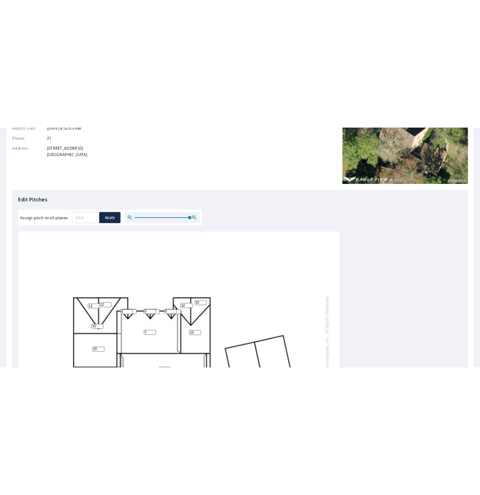
scroll to position [0, 0]
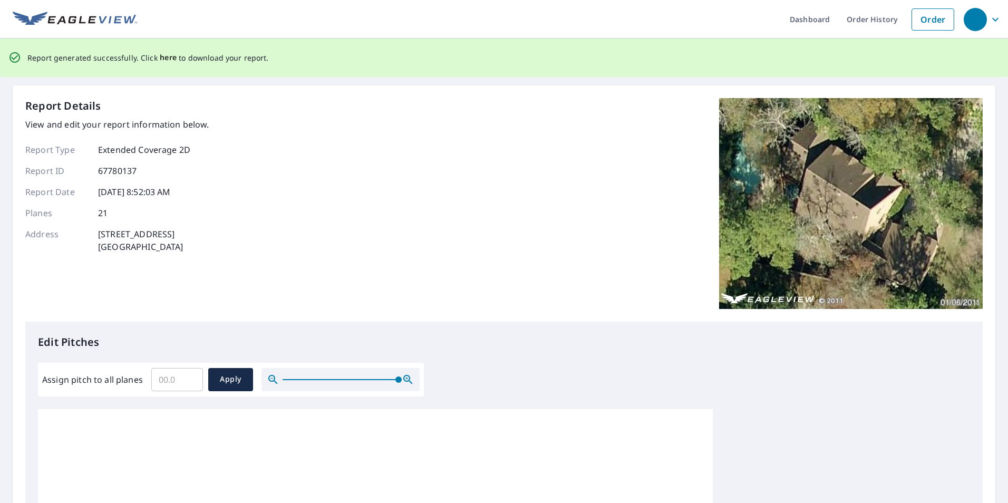
click at [163, 56] on span "here" at bounding box center [168, 57] width 17 height 13
